Goal: Task Accomplishment & Management: Complete application form

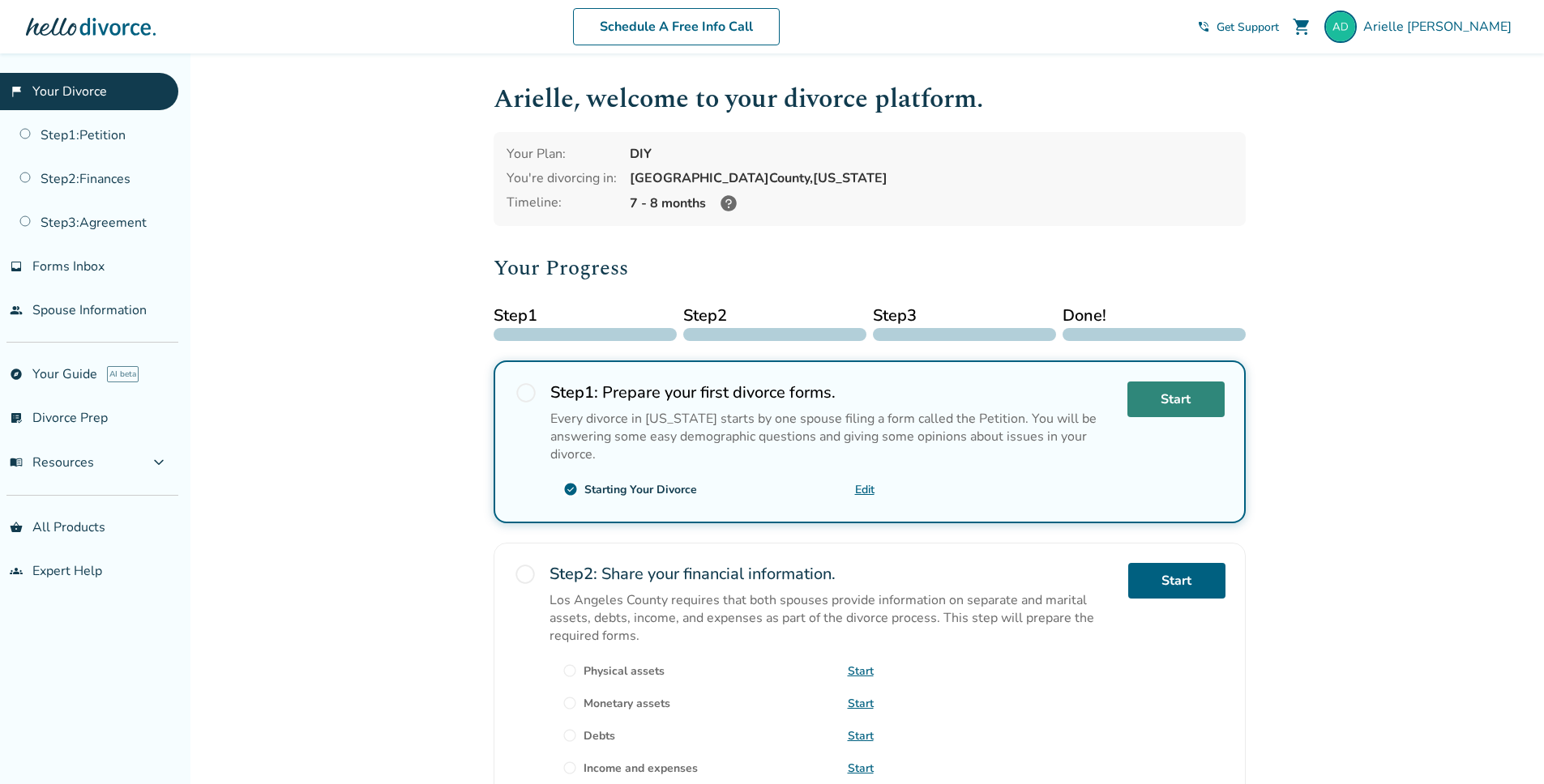
click at [1168, 402] on link "Start" at bounding box center [1175, 399] width 97 height 35
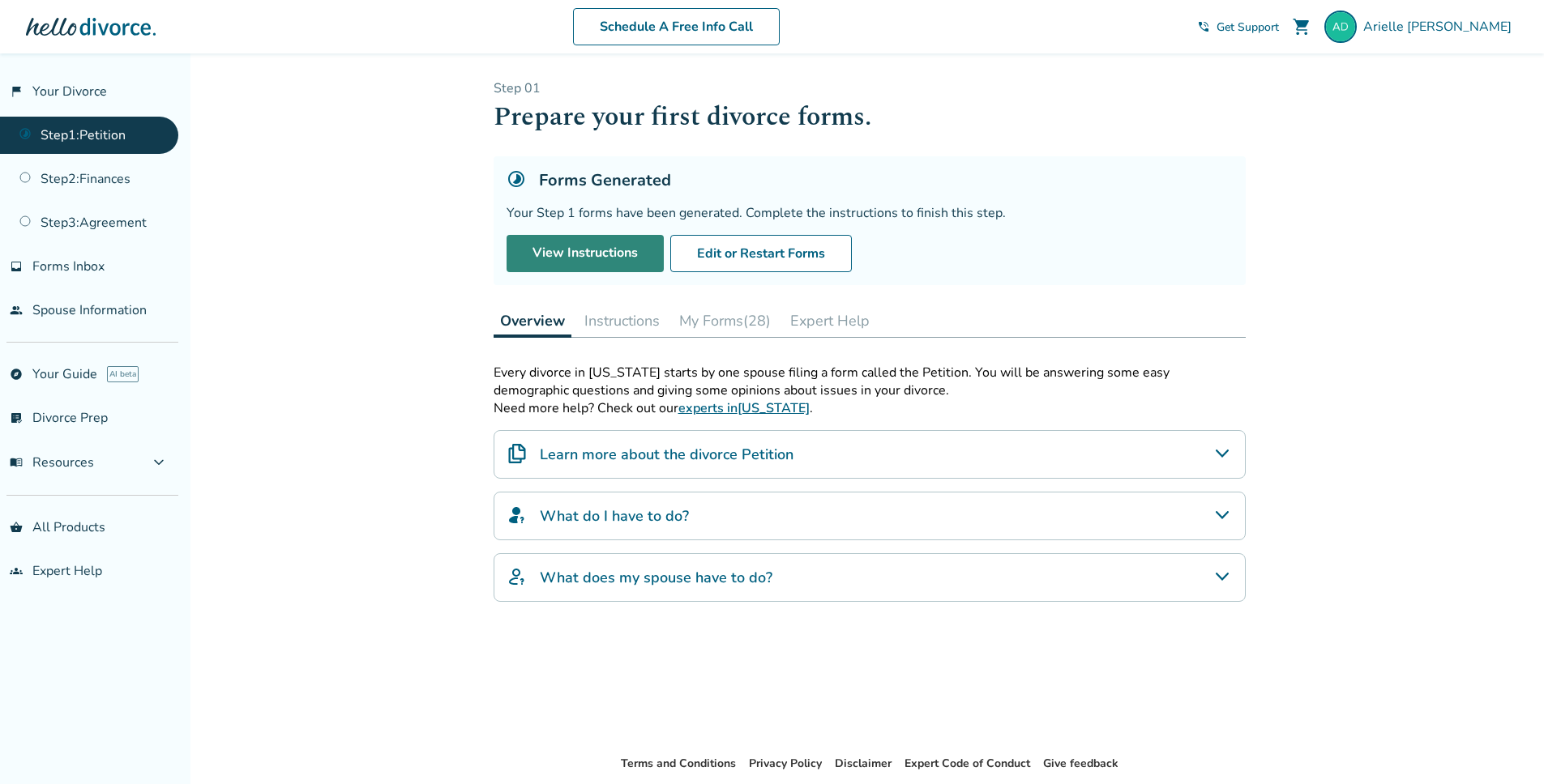
click at [614, 264] on link "View Instructions" at bounding box center [585, 253] width 157 height 37
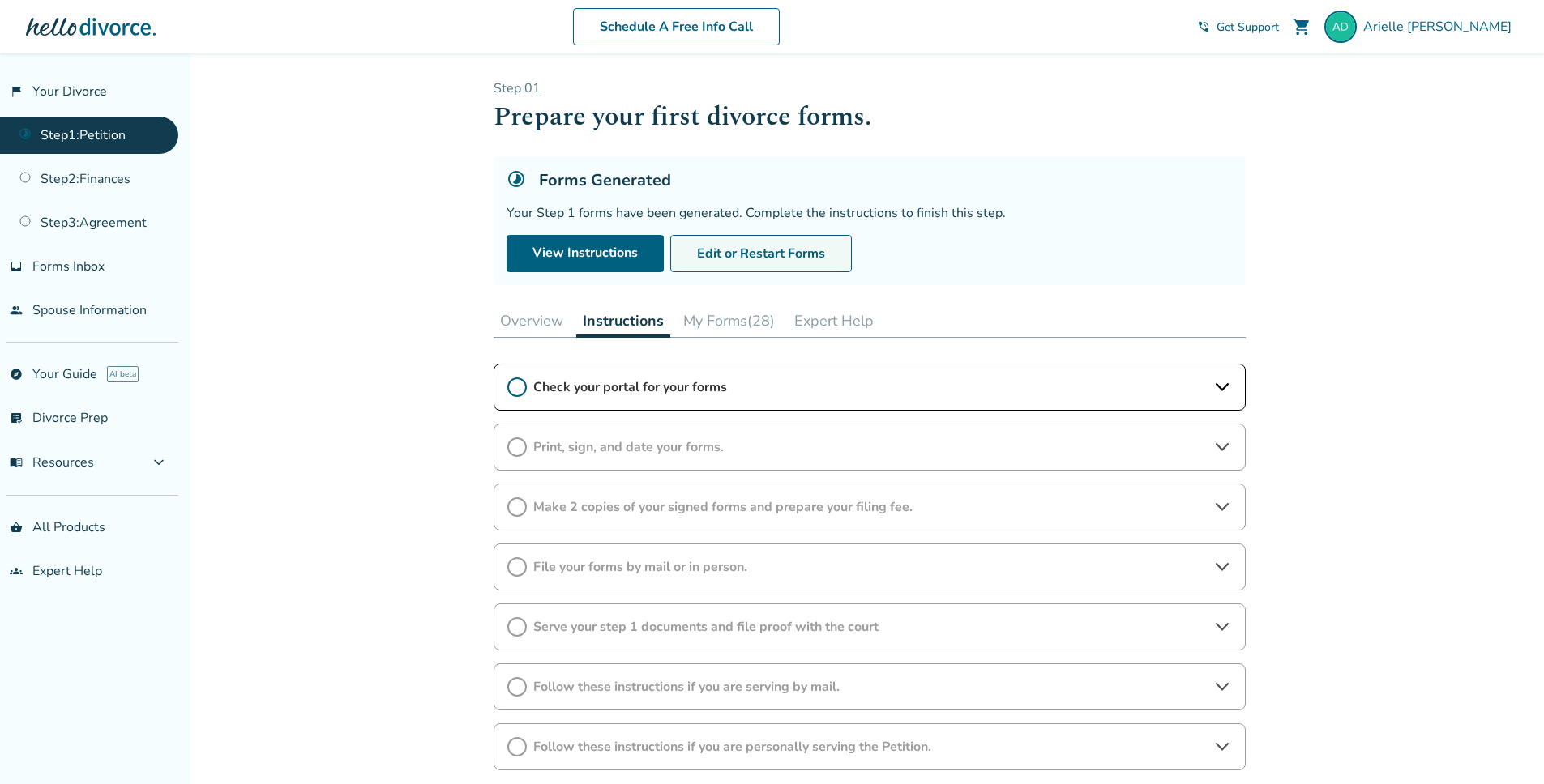
click at [737, 259] on button "Edit or Restart Forms" at bounding box center [761, 253] width 182 height 37
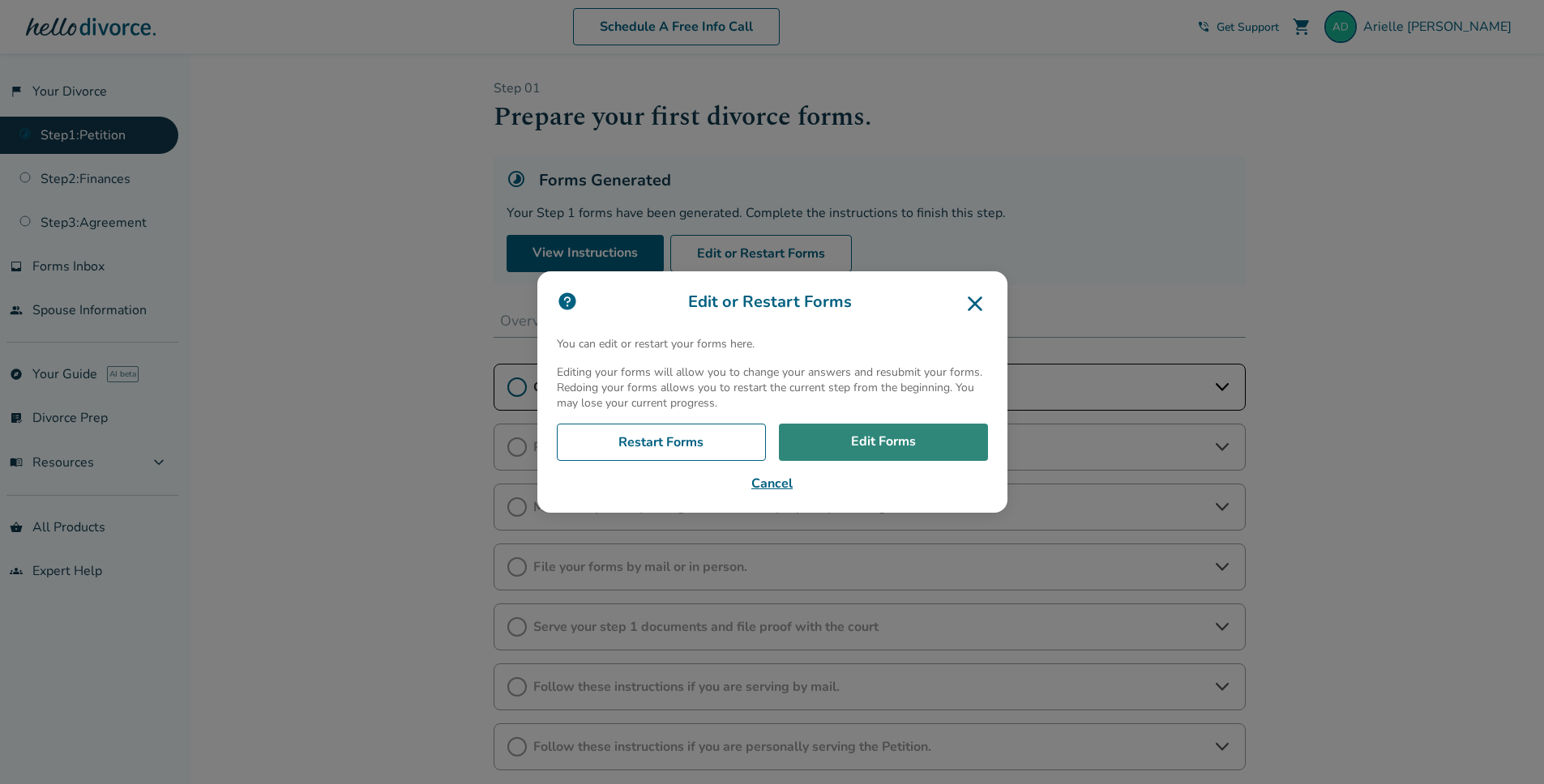
click at [856, 439] on link "Edit Forms" at bounding box center [882, 443] width 209 height 37
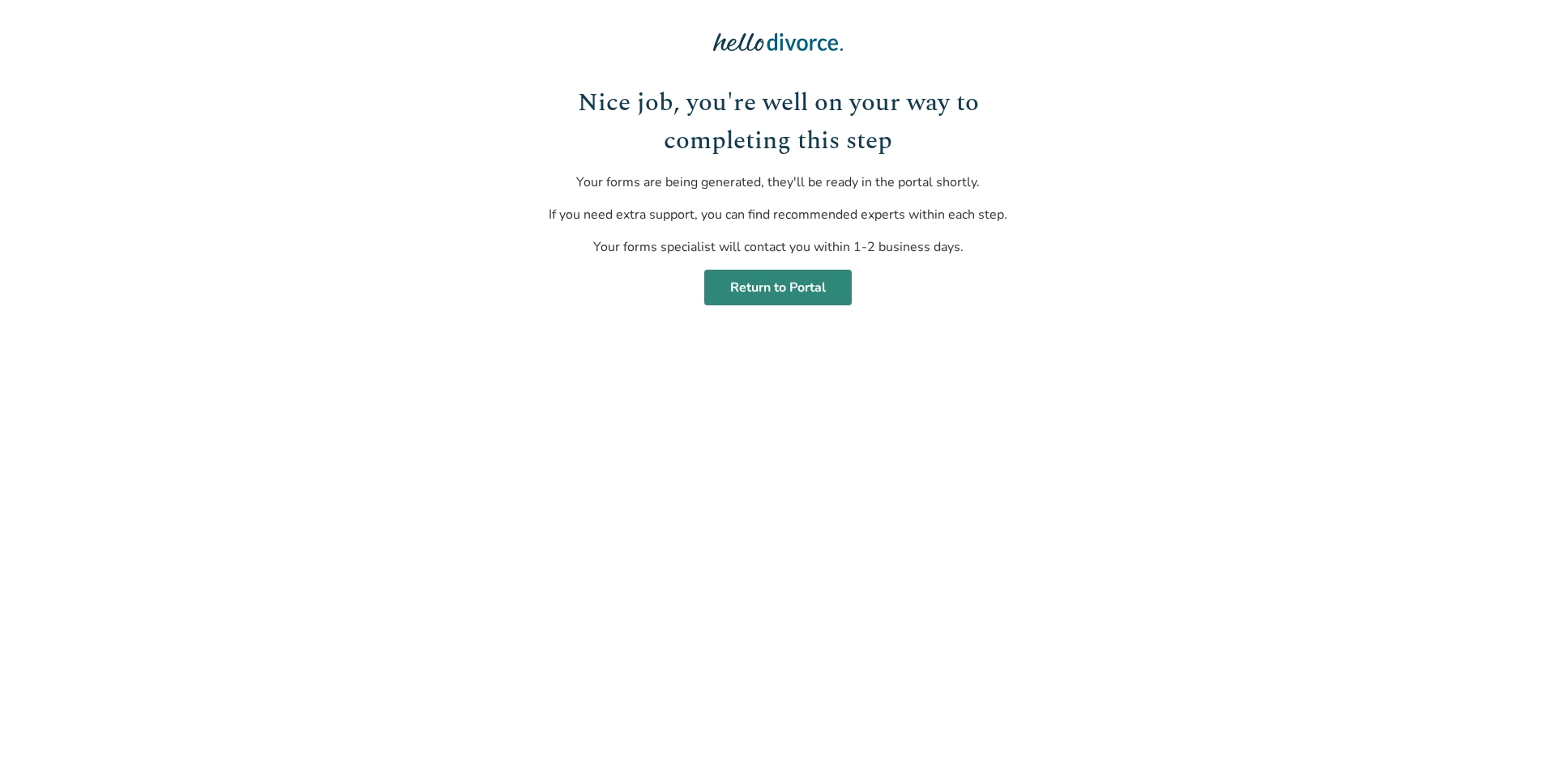
click at [803, 294] on link "Return to Portal" at bounding box center [778, 287] width 147 height 35
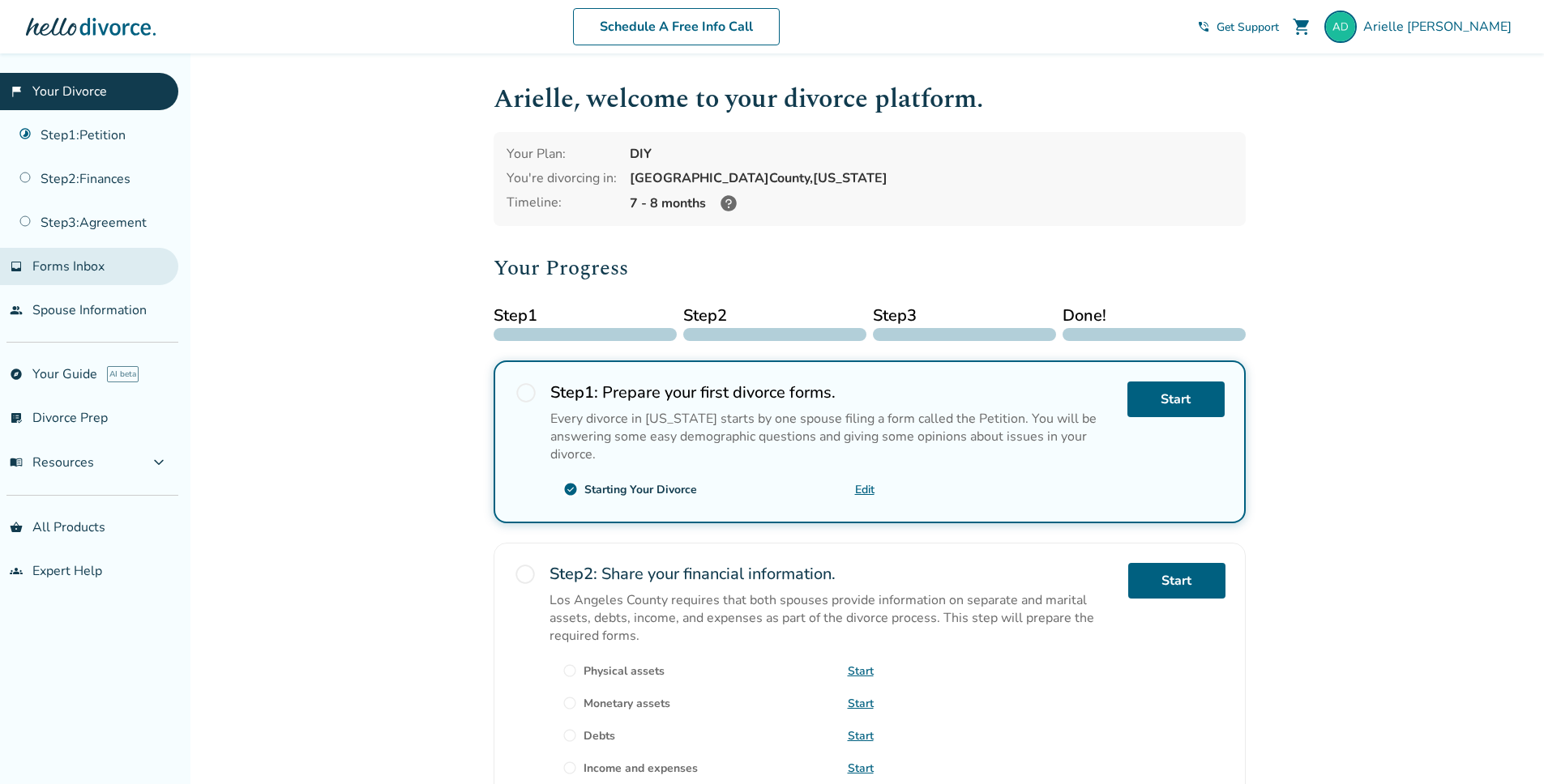
click at [69, 275] on span "Forms Inbox" at bounding box center [68, 267] width 72 height 18
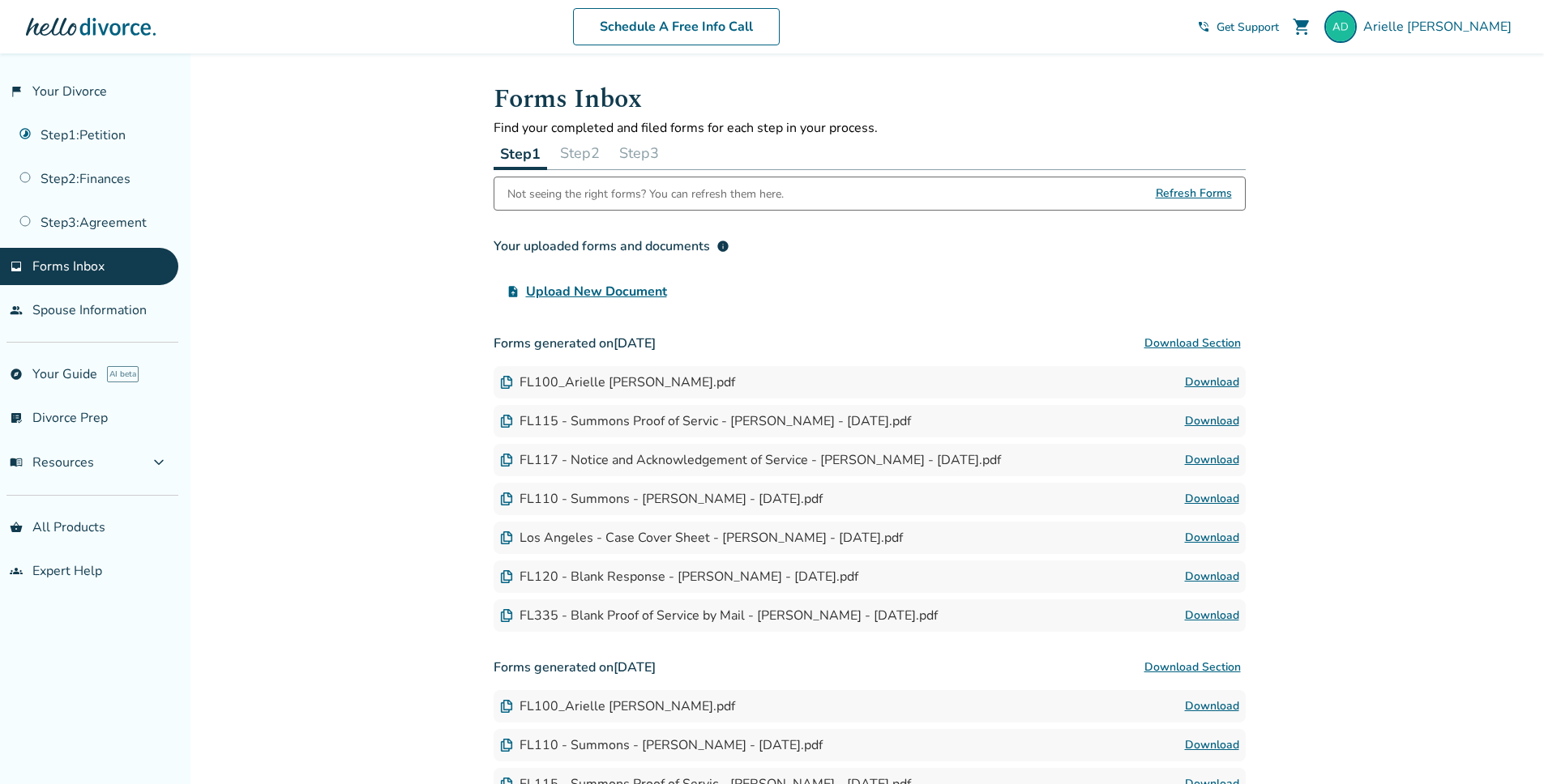
click at [1194, 346] on button "Download Section" at bounding box center [1193, 343] width 106 height 32
